Goal: Task Accomplishment & Management: Complete application form

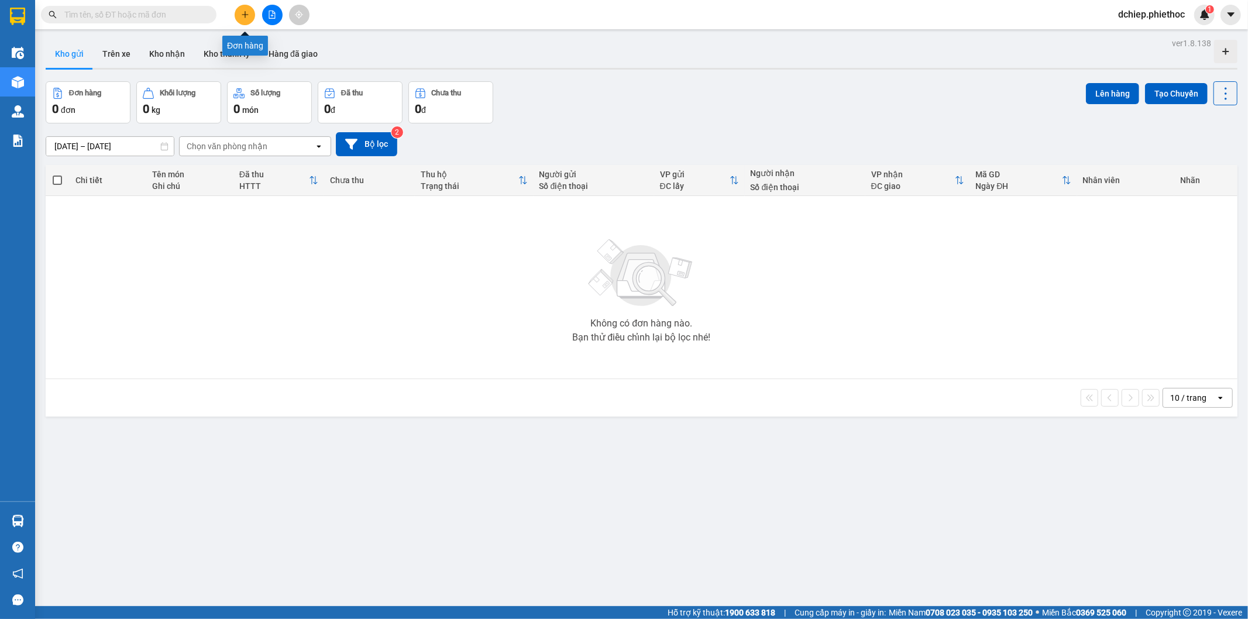
click at [246, 15] on icon "plus" at bounding box center [245, 14] width 6 height 1
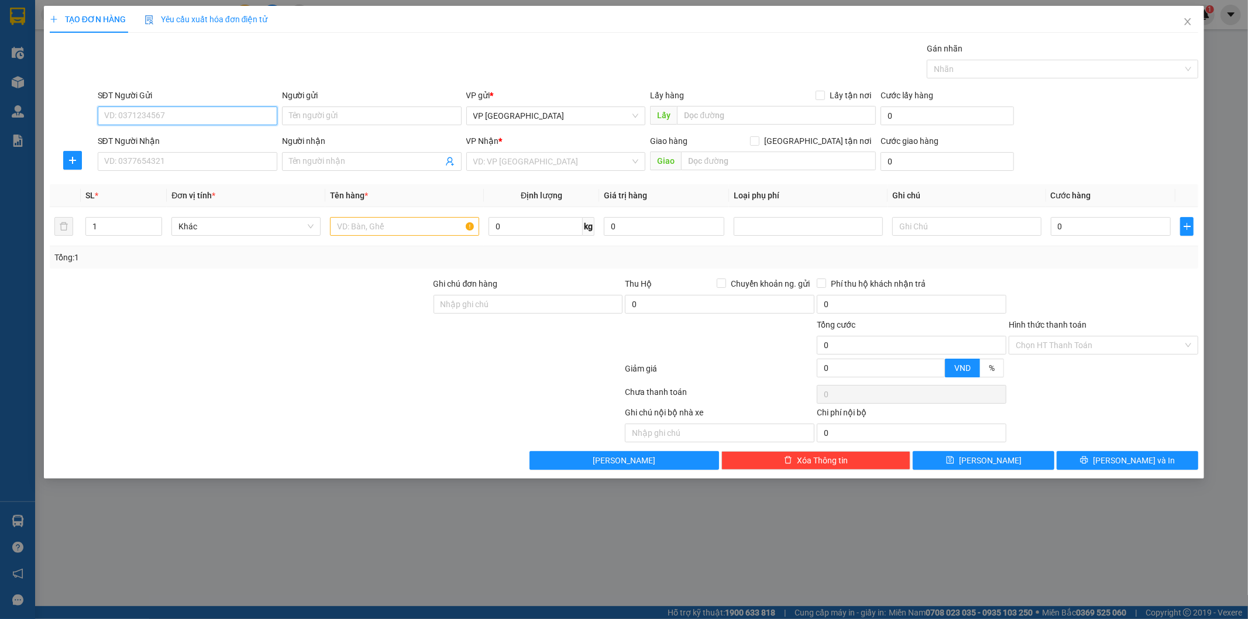
click at [207, 119] on input "SĐT Người Gửi" at bounding box center [188, 115] width 180 height 19
type input "0913291300"
click at [205, 139] on div "0913291300 - Chú Hải" at bounding box center [188, 139] width 166 height 13
type input "[PERSON_NAME]"
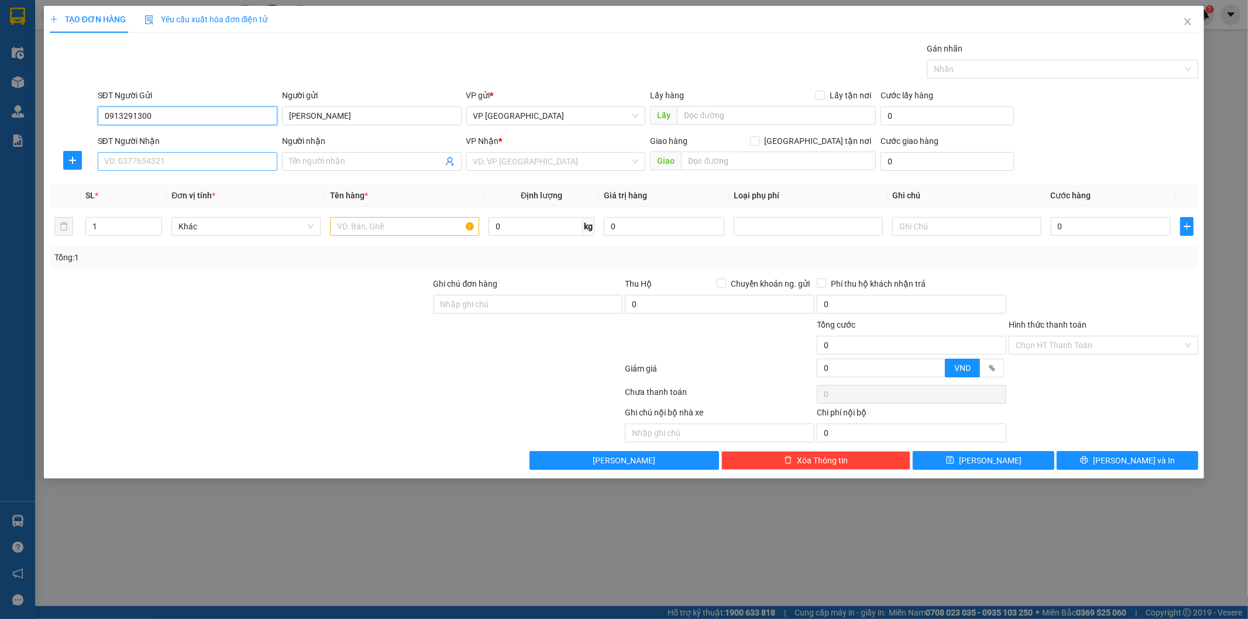
type input "0913291300"
click at [204, 166] on input "SĐT Người Nhận" at bounding box center [188, 161] width 180 height 19
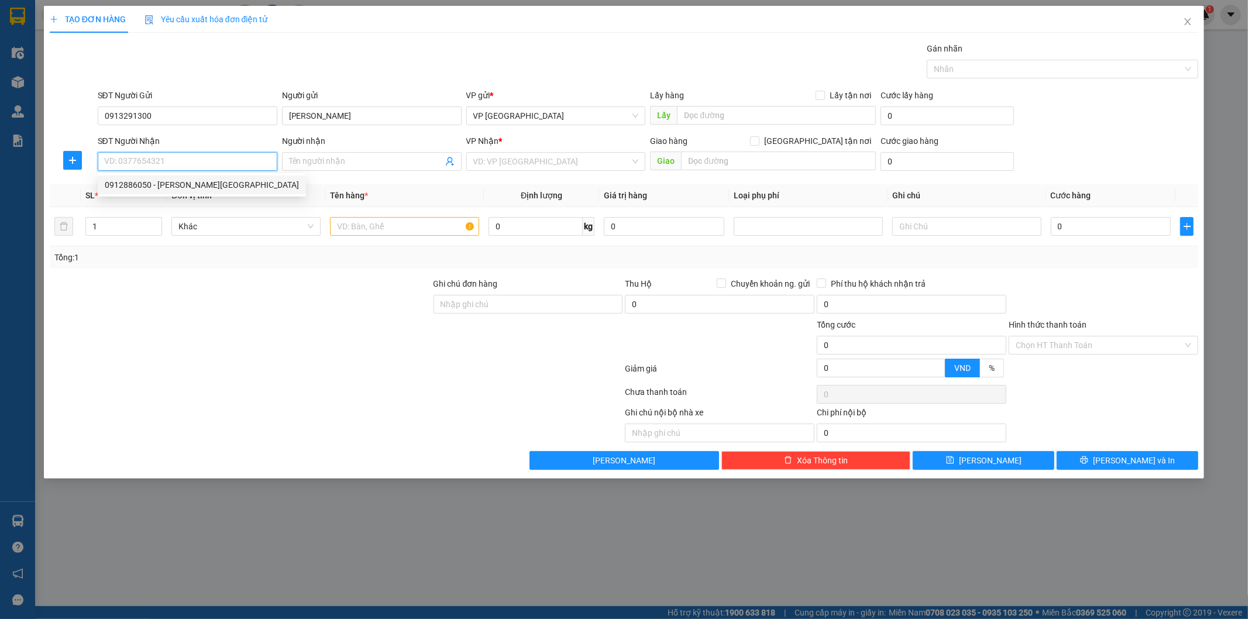
click at [188, 184] on div "0912886050 - [PERSON_NAME][GEOGRAPHIC_DATA]" at bounding box center [202, 184] width 194 height 13
type input "0912886050"
type input "[PERSON_NAME]"
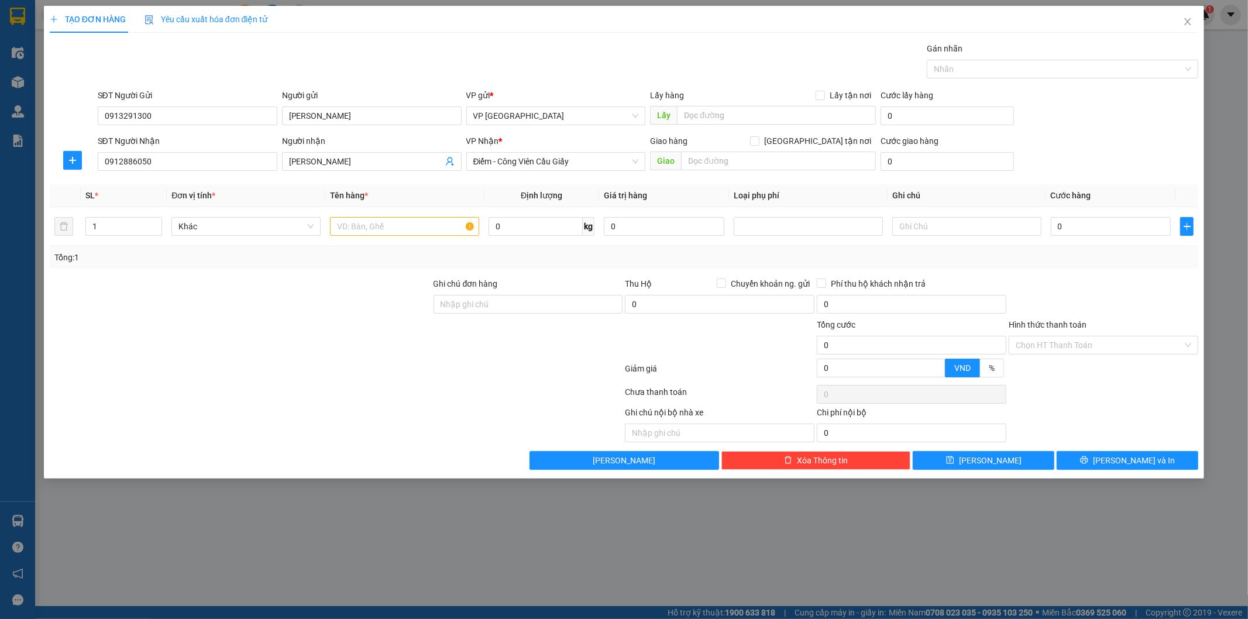
click at [202, 172] on div "SĐT Người Nhận 0912886050" at bounding box center [188, 155] width 180 height 41
click at [194, 161] on input "0912886050" at bounding box center [188, 161] width 180 height 19
type input "0345229718"
click at [355, 163] on input "[PERSON_NAME]" at bounding box center [366, 161] width 154 height 13
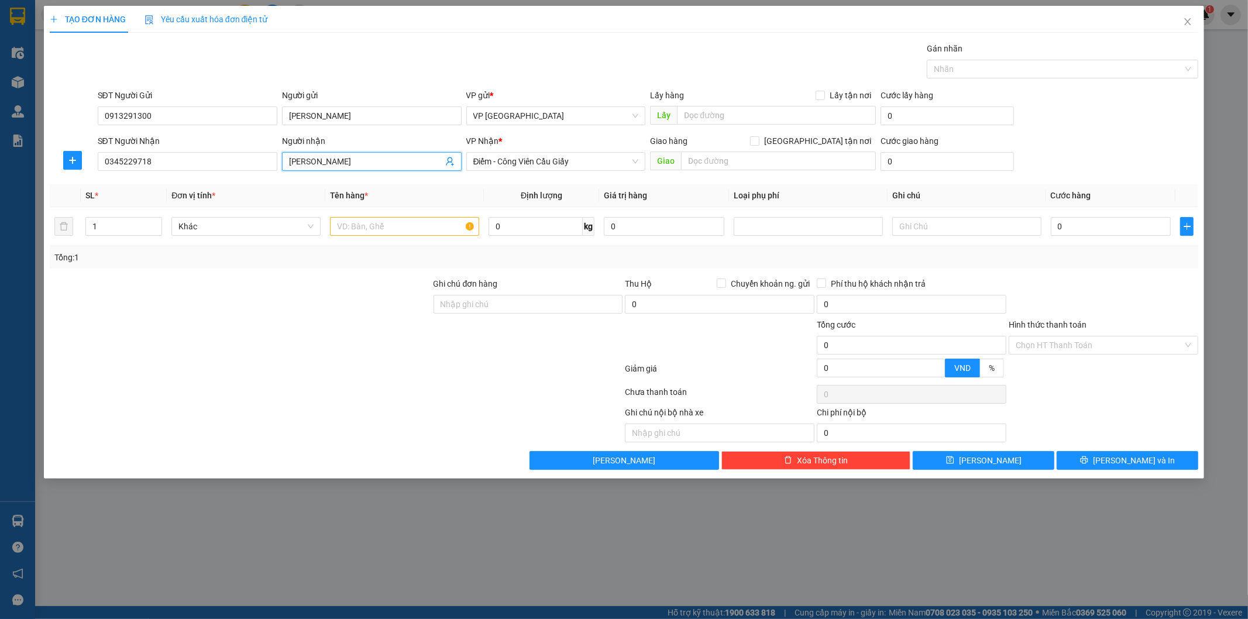
click at [355, 163] on input "[PERSON_NAME]" at bounding box center [366, 161] width 154 height 13
type input "[PERSON_NAME]"
click at [503, 181] on div "Transit Pickup Surcharge Ids Transit Deliver Surcharge Ids Transit Deliver Surc…" at bounding box center [624, 256] width 1149 height 428
click at [556, 166] on span "Điểm - Công Viên Cầu Giấy" at bounding box center [556, 162] width 166 height 18
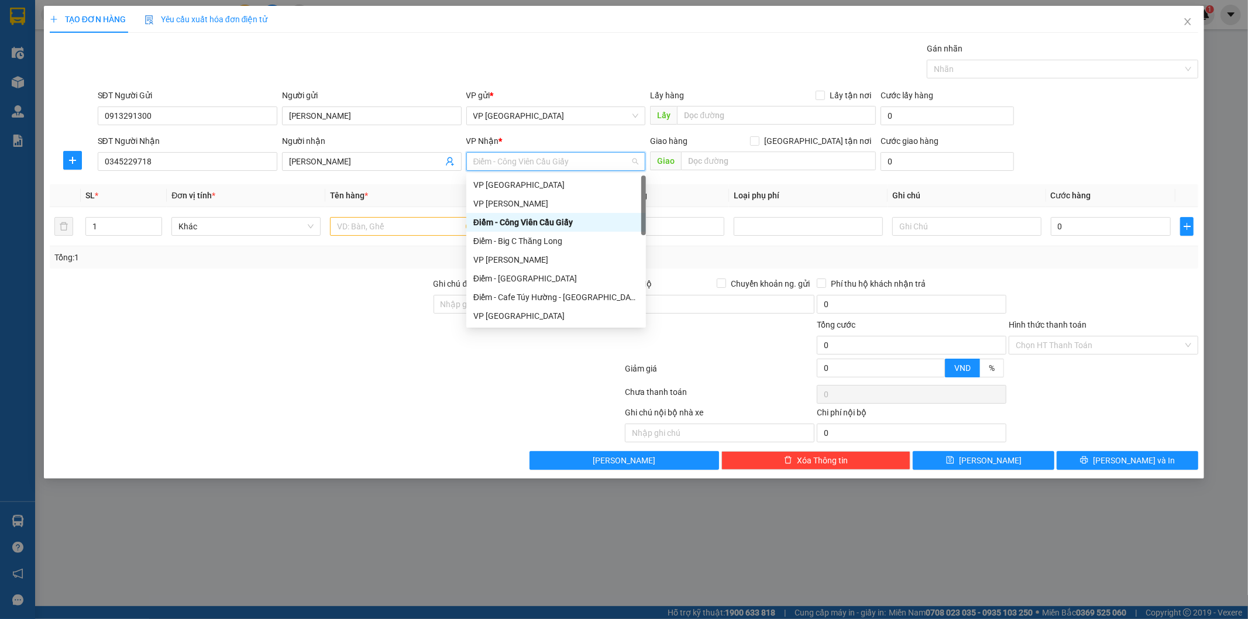
click at [571, 160] on span "Điểm - Công Viên Cầu Giấy" at bounding box center [556, 162] width 166 height 18
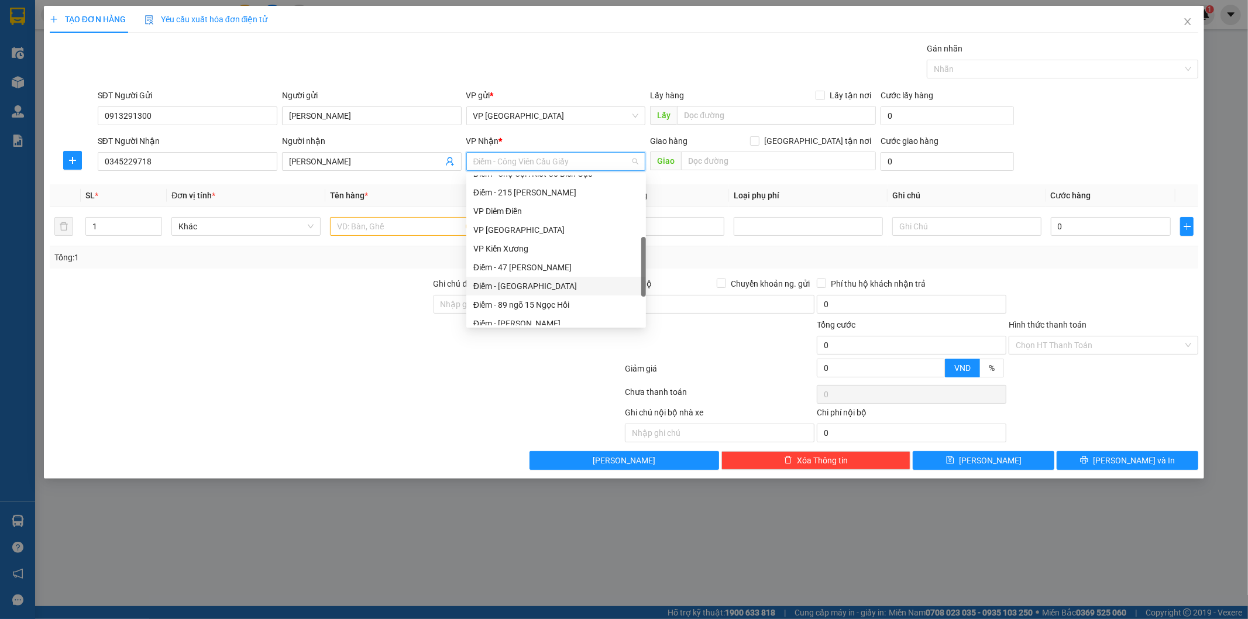
scroll to position [318, 0]
click at [522, 314] on div "Điểm - Cầu Diễn" at bounding box center [556, 315] width 166 height 13
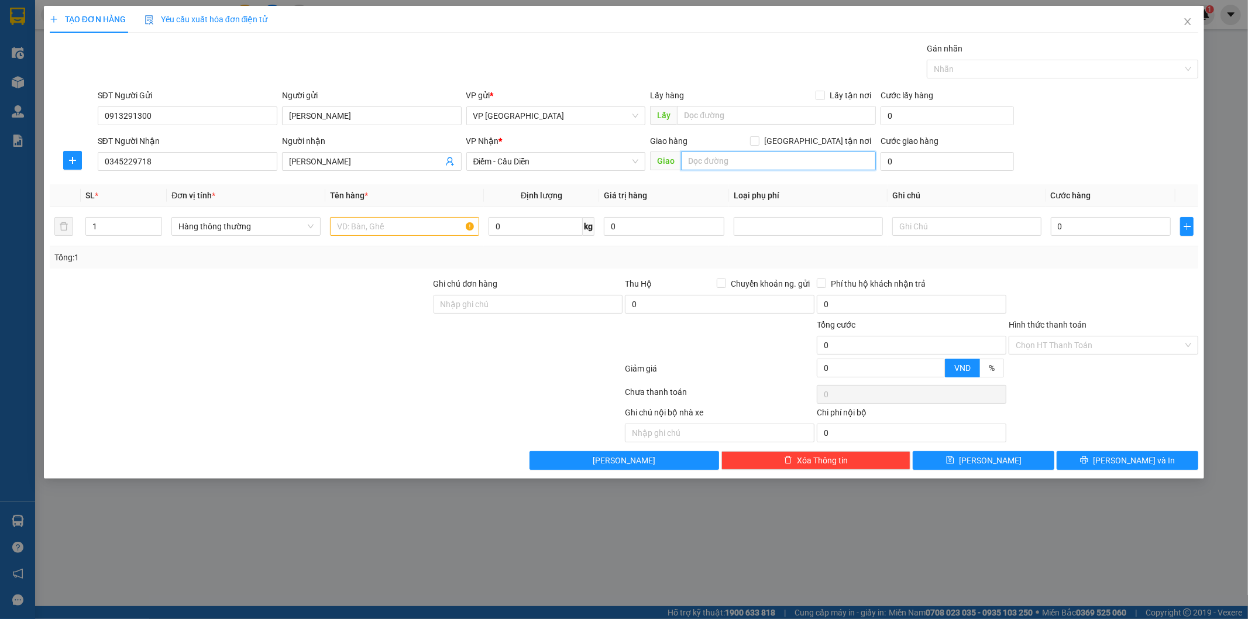
click at [808, 152] on input "text" at bounding box center [778, 161] width 195 height 19
type input "[GEOGRAPHIC_DATA]"
click at [930, 158] on input "0" at bounding box center [946, 161] width 133 height 19
type input "4"
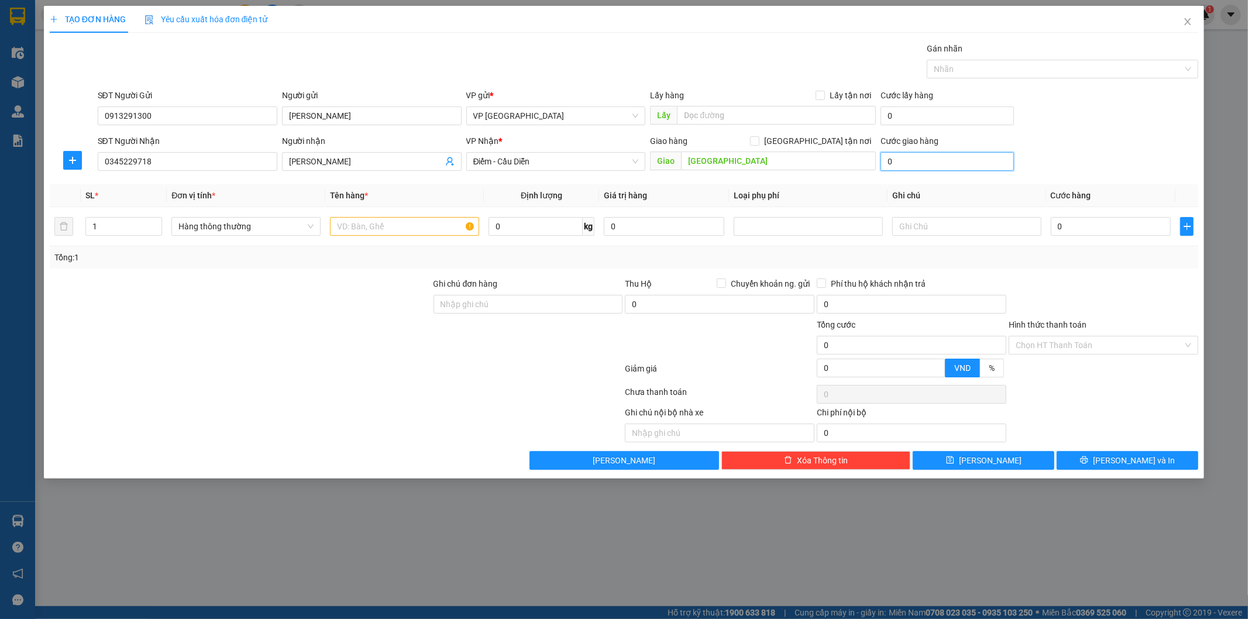
type input "4"
click at [931, 158] on input "4" at bounding box center [946, 161] width 133 height 19
type input "5"
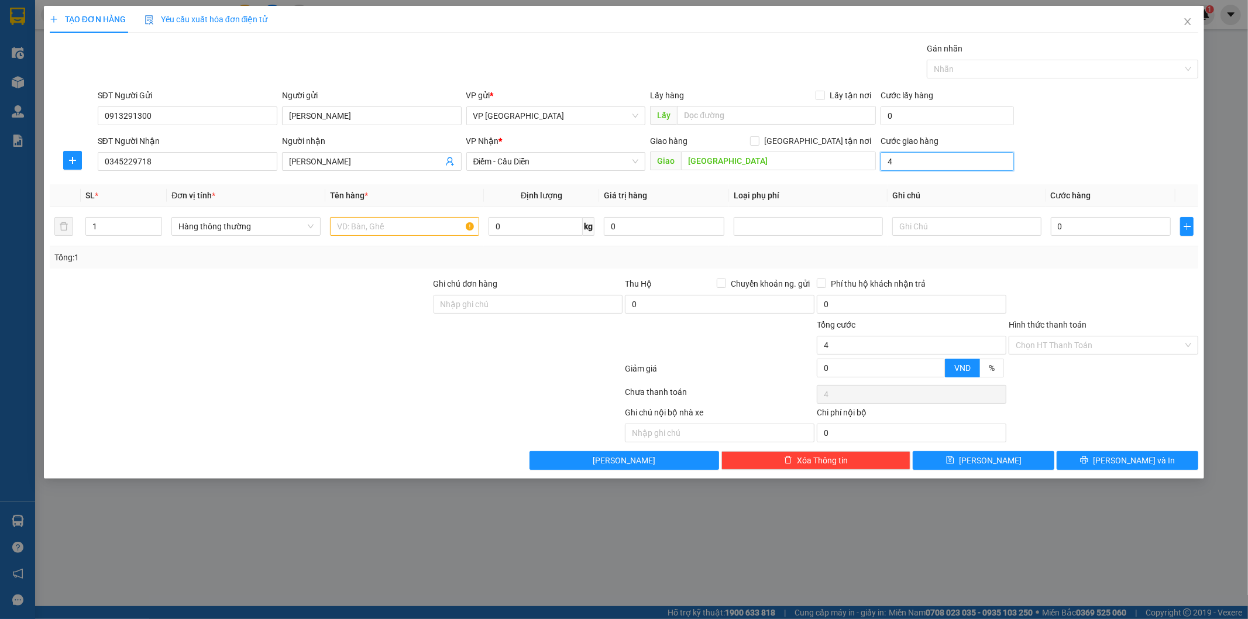
type input "5"
type input "5.000"
click at [342, 226] on input "text" at bounding box center [404, 226] width 149 height 19
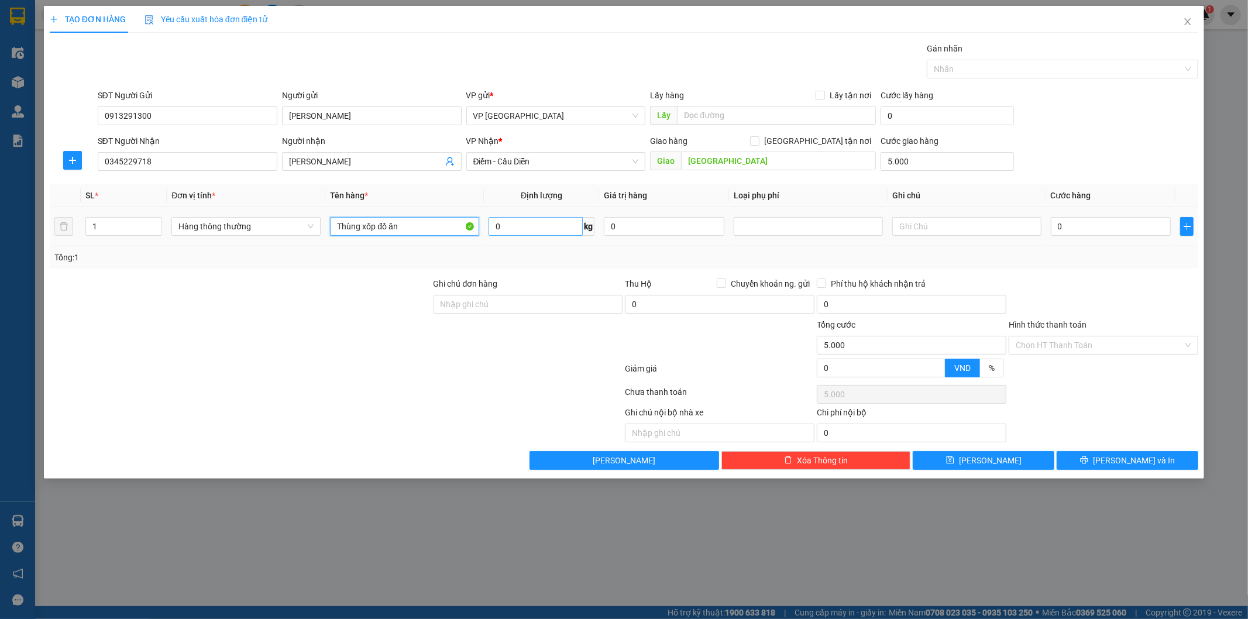
type input "Thùng xốp đồ ăn"
click at [514, 226] on input "0" at bounding box center [535, 226] width 94 height 19
type input "15"
click at [1078, 220] on input "0" at bounding box center [1111, 226] width 121 height 19
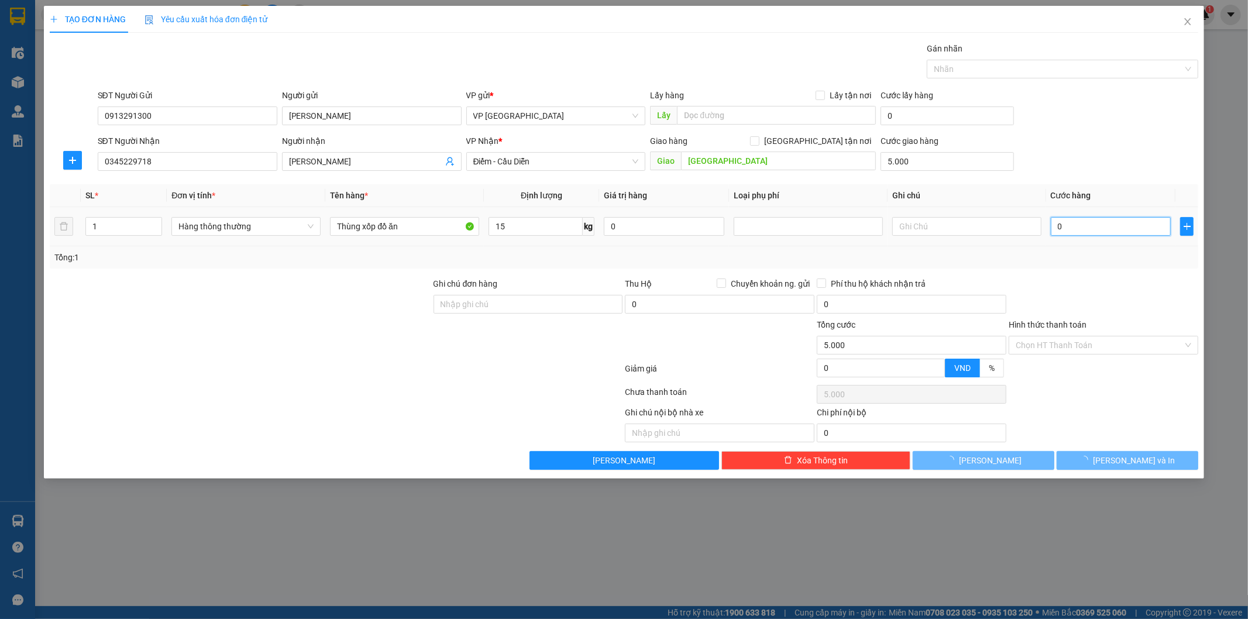
type input "45.000"
type input "50.000"
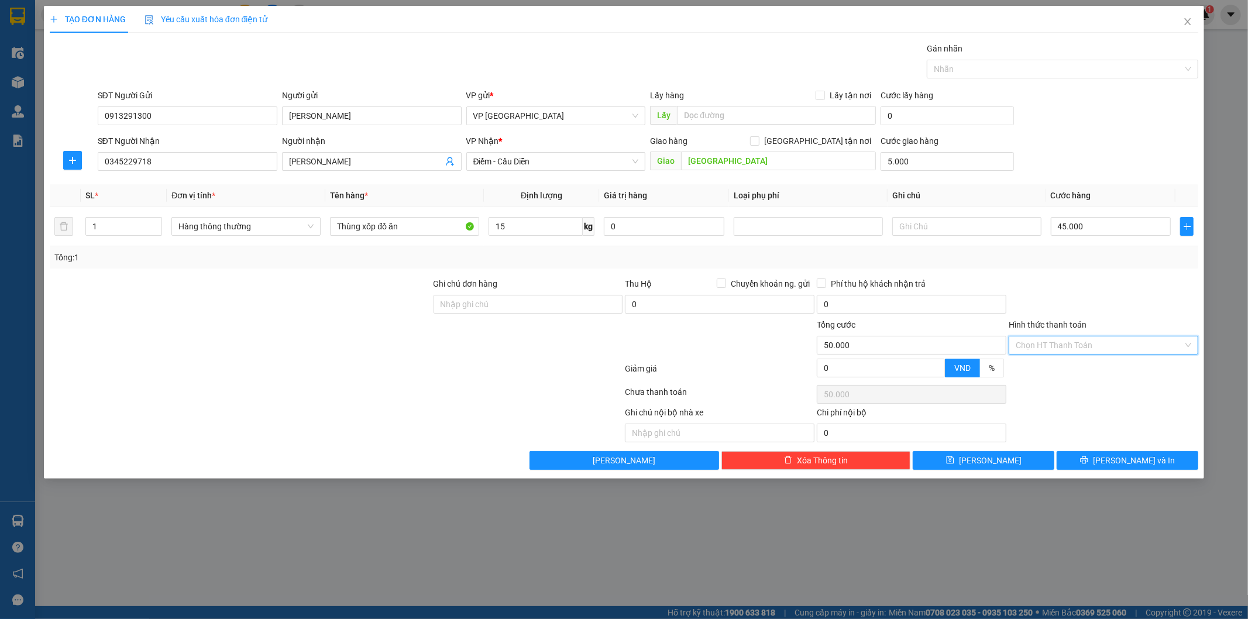
click at [1082, 348] on input "Hình thức thanh toán" at bounding box center [1099, 345] width 167 height 18
click at [1067, 369] on div "Tại văn phòng" at bounding box center [1104, 368] width 176 height 13
type input "0"
click at [1124, 463] on span "[PERSON_NAME] và In" at bounding box center [1134, 460] width 82 height 13
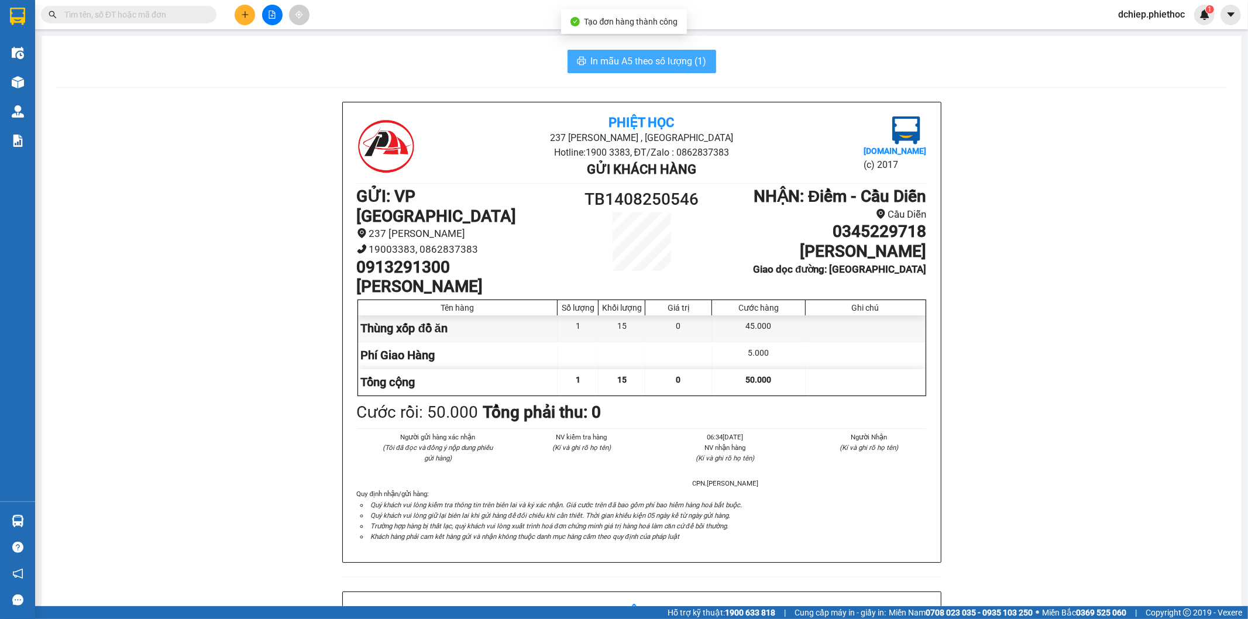
click at [598, 51] on button "In mẫu A5 theo số lượng (1)" at bounding box center [641, 61] width 149 height 23
click at [1052, 147] on div "Phiệt Học 237 [PERSON_NAME] , [GEOGRAPHIC_DATA] Hotline: 1900 3383, ĐT/Zalo : 0…" at bounding box center [642, 592] width 1172 height 980
